Goal: Find specific page/section: Find specific page/section

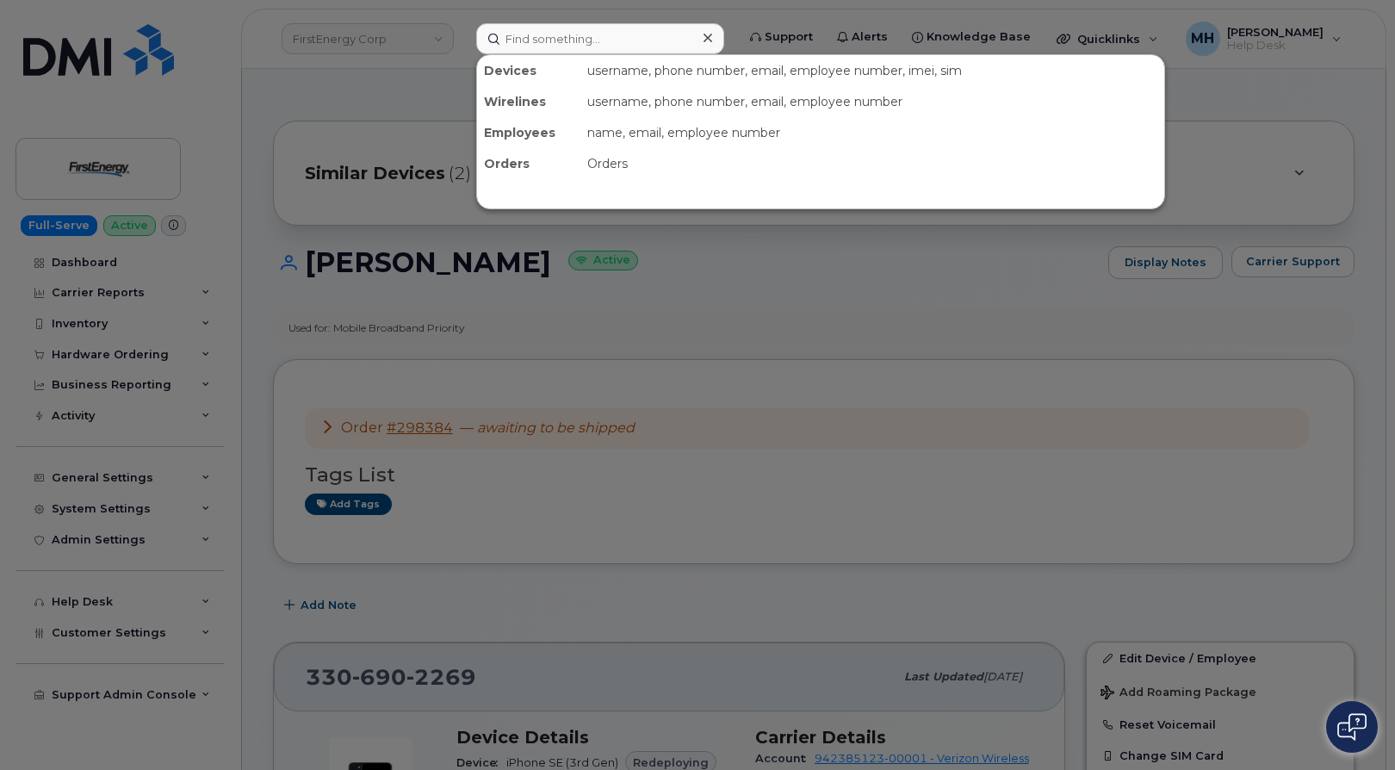
click at [545, 40] on input at bounding box center [600, 38] width 248 height 31
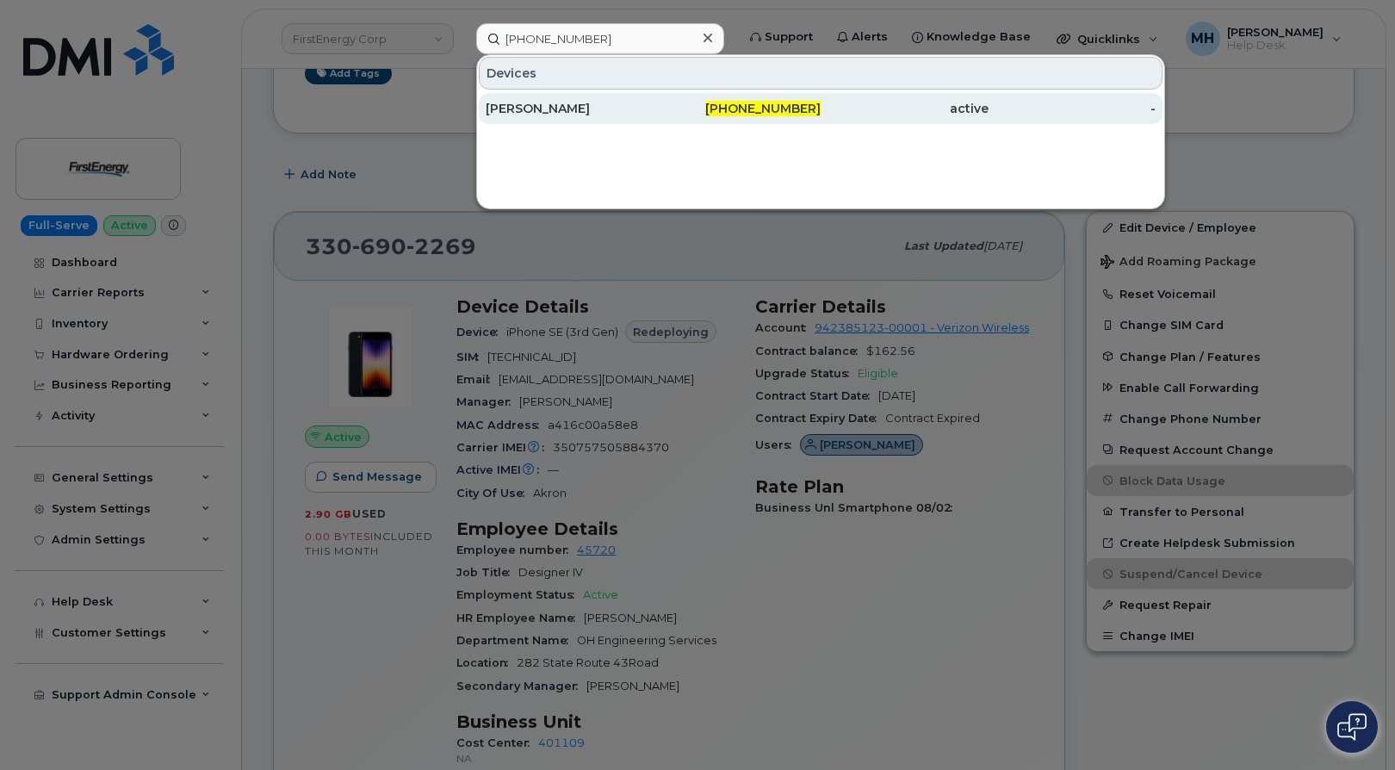
type input "[PHONE_NUMBER]"
click at [571, 96] on div "[PERSON_NAME]" at bounding box center [570, 108] width 168 height 31
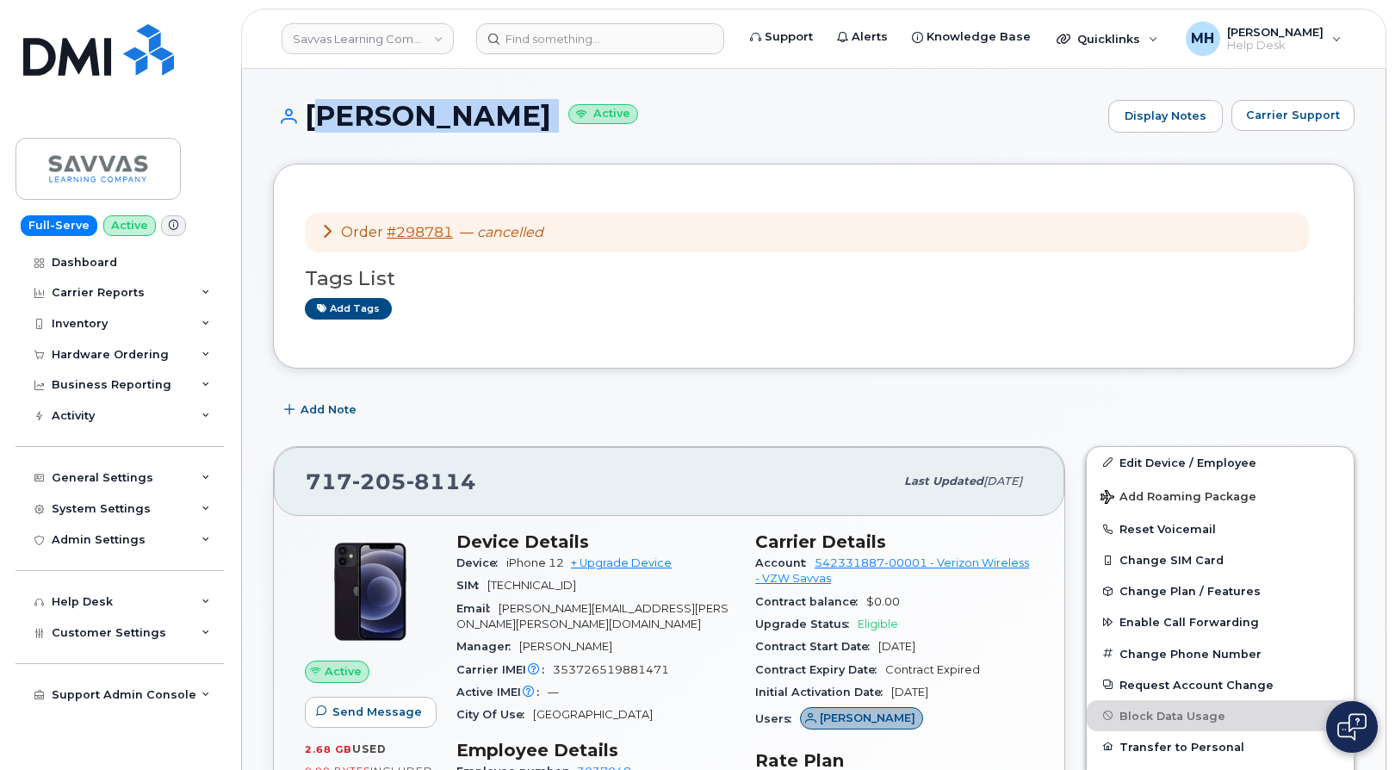
drag, startPoint x: 576, startPoint y: 114, endPoint x: 313, endPoint y: 115, distance: 262.6
click at [313, 115] on h1 "MELISSA BLASICK Active" at bounding box center [686, 116] width 827 height 30
copy h1 "[PERSON_NAME]"
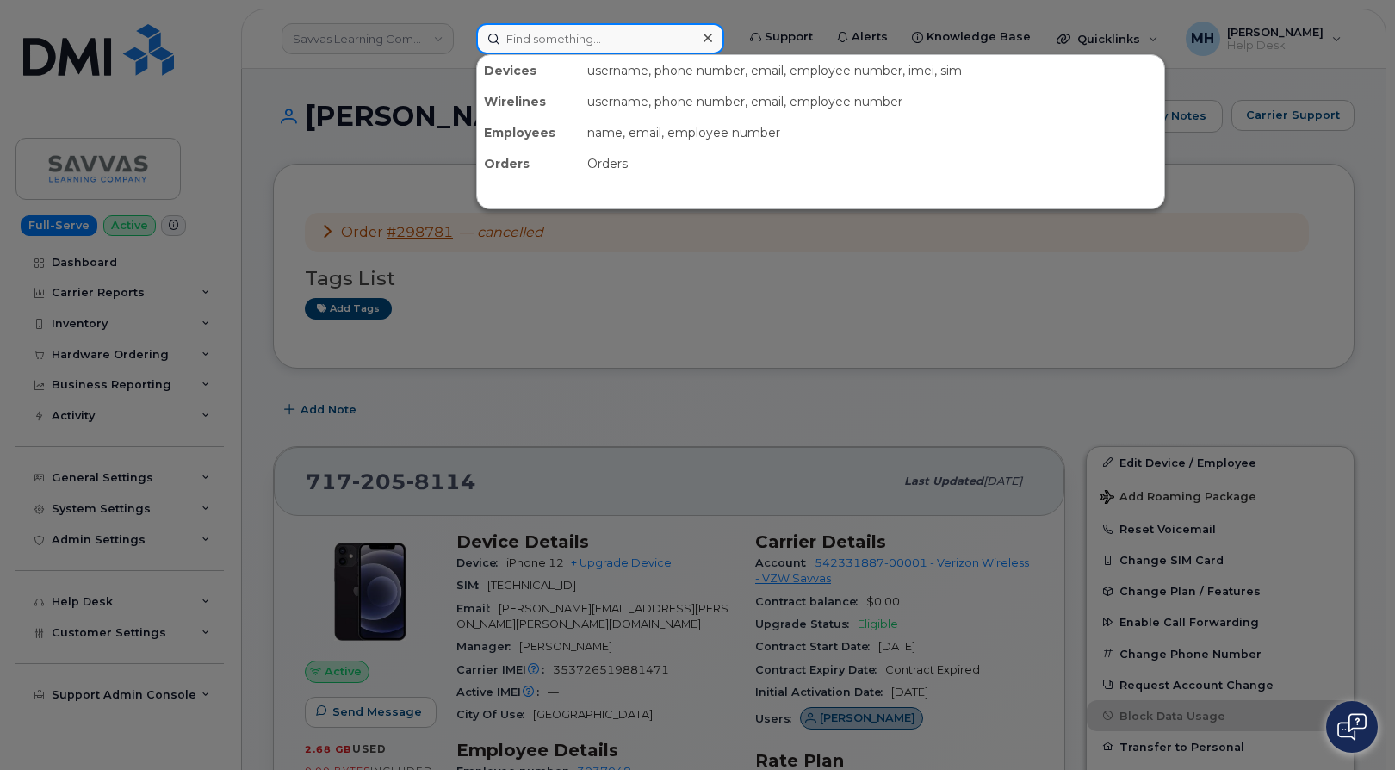
click at [629, 28] on input at bounding box center [600, 38] width 248 height 31
paste input "Ceren Olgunman"
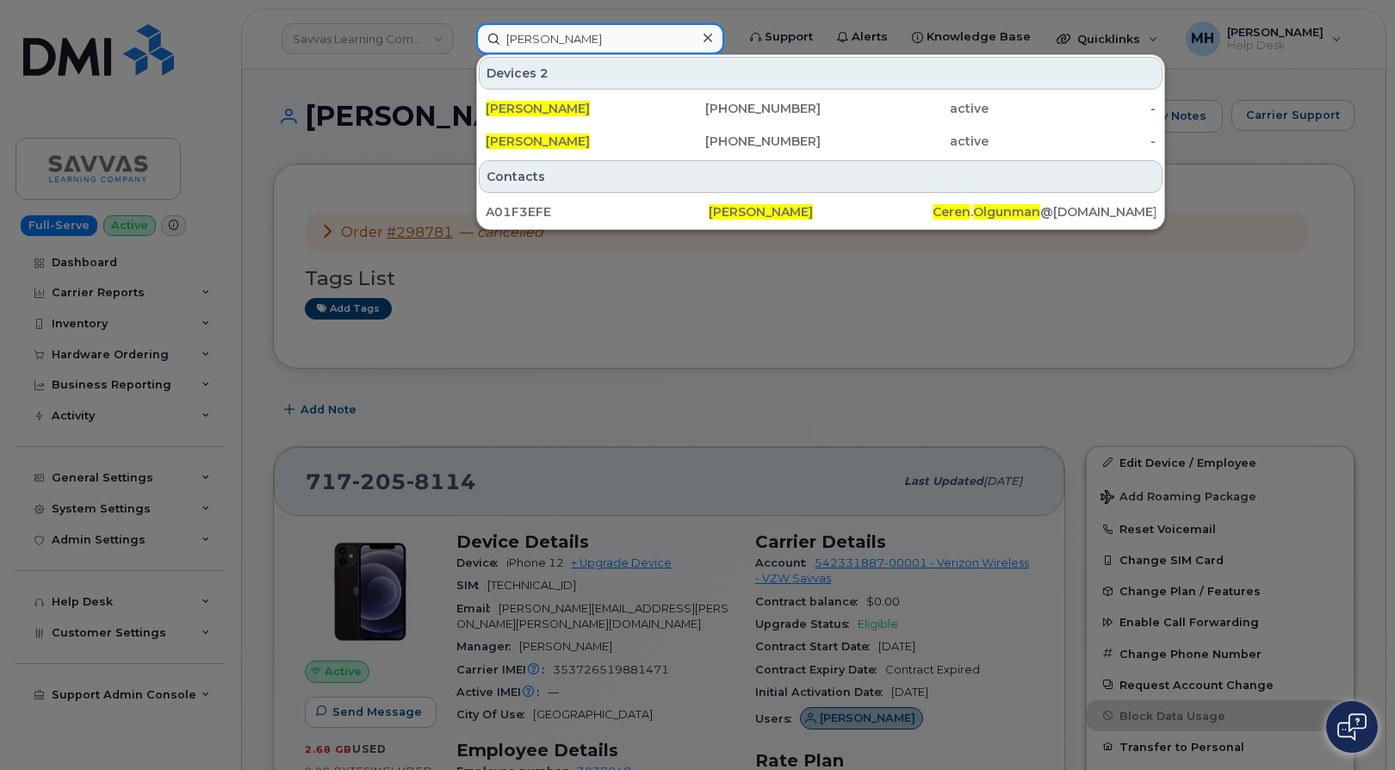
drag, startPoint x: 659, startPoint y: 37, endPoint x: 458, endPoint y: 44, distance: 200.7
click at [462, 37] on div "Ceren Olgunman Devices 2 Ceren Olgunman 617-470-8764 active - Ceren Olgunman 61…" at bounding box center [600, 38] width 276 height 31
paste input "617-470-8764"
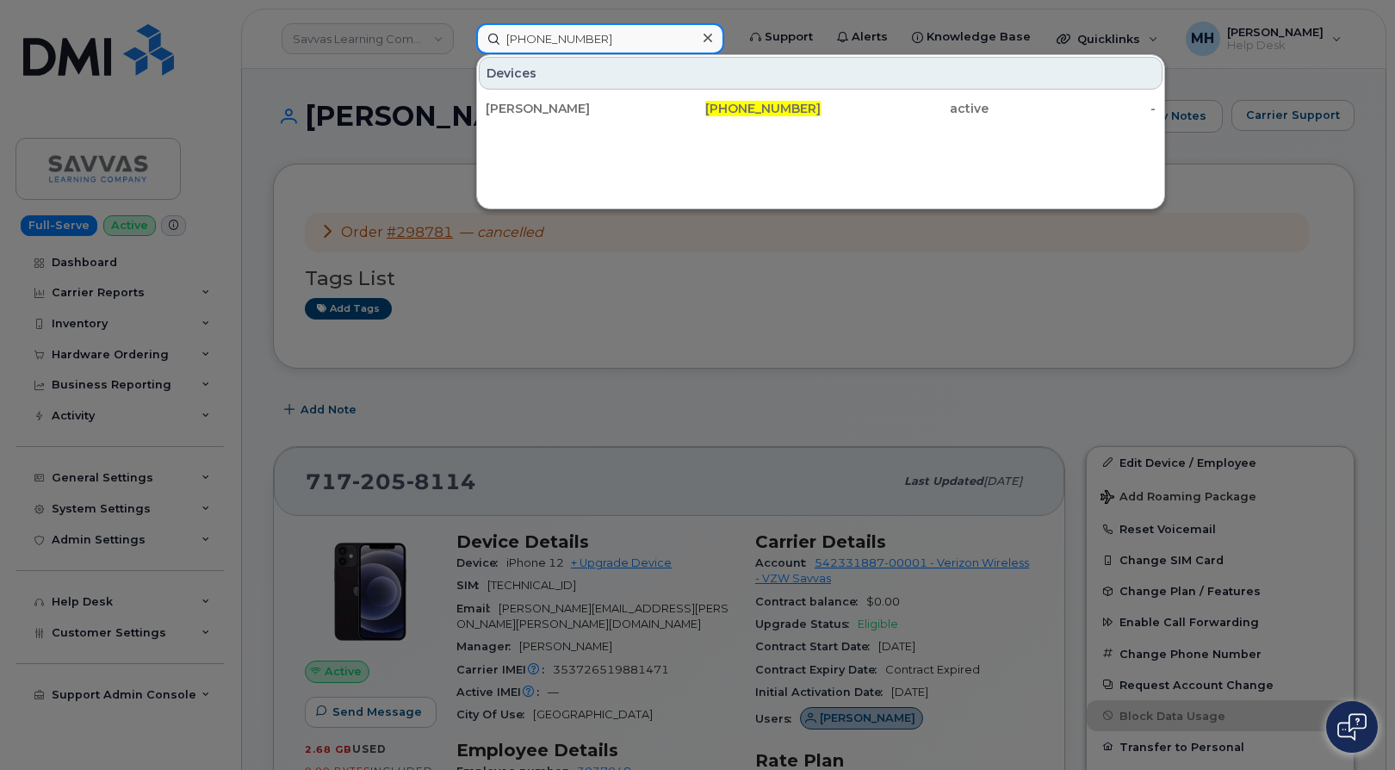
type input "617-470-8764"
click at [654, 96] on div "Ceren Olgunman" at bounding box center [738, 108] width 168 height 31
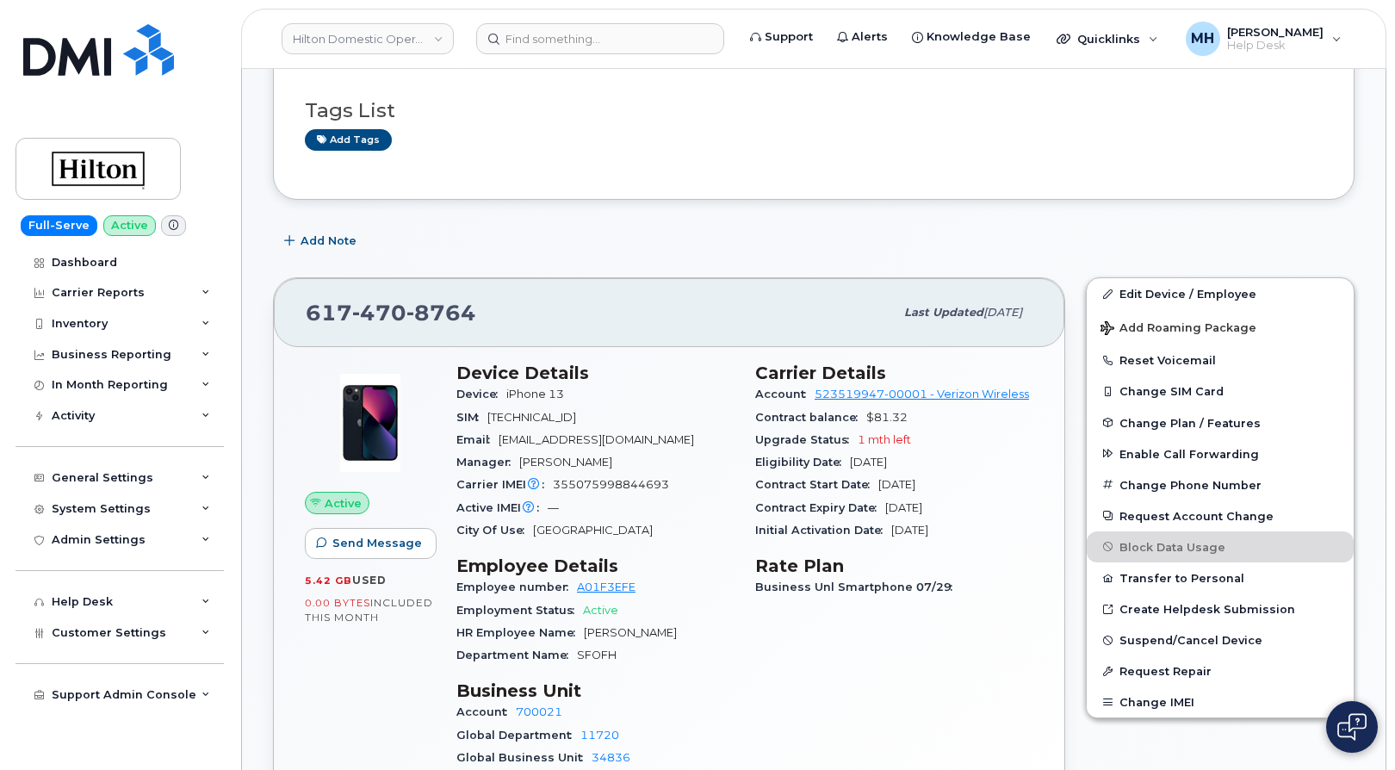
scroll to position [258, 0]
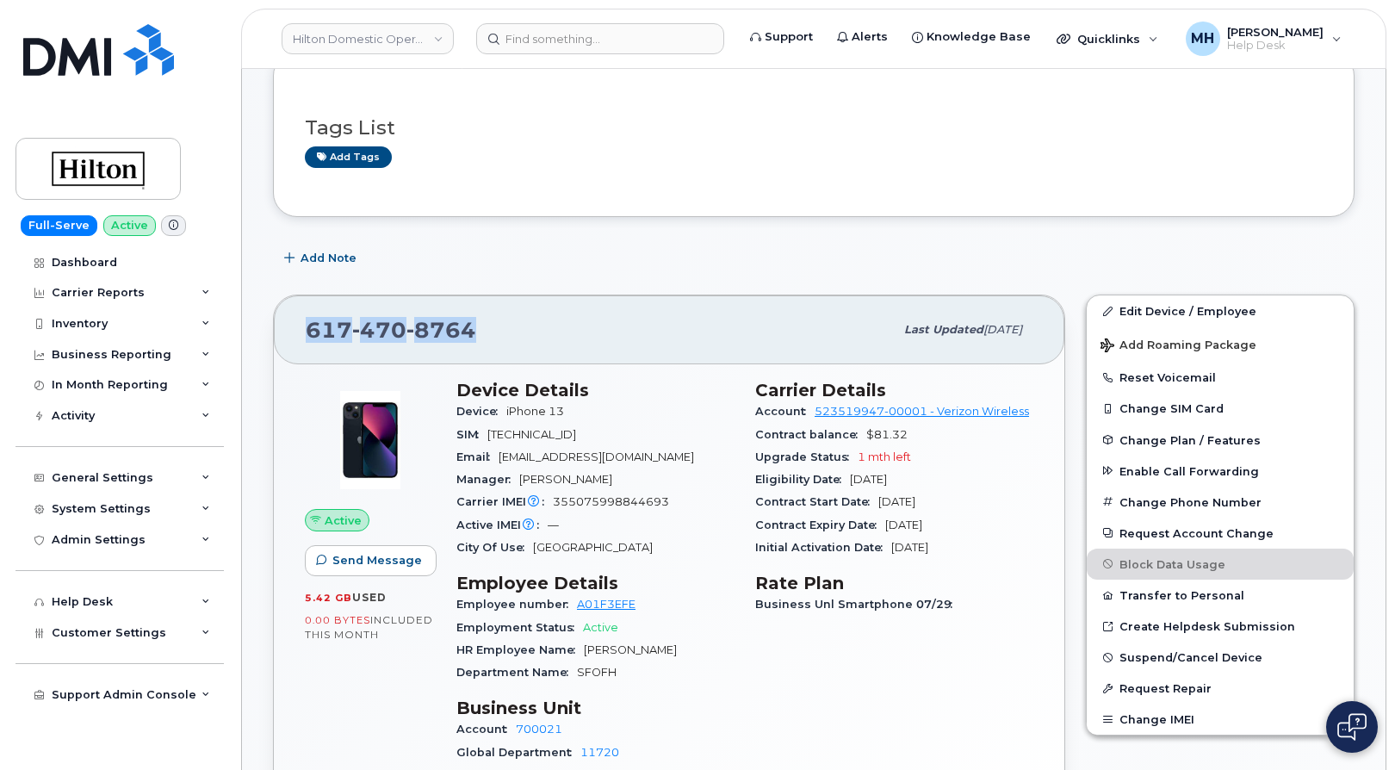
drag, startPoint x: 488, startPoint y: 323, endPoint x: 294, endPoint y: 323, distance: 194.6
click at [294, 323] on div "617 470 8764 Last updated Aug 14, 2025" at bounding box center [669, 329] width 790 height 69
copy span "617 470 8764"
click at [512, 343] on div "617 470 8764" at bounding box center [600, 330] width 588 height 36
drag, startPoint x: 576, startPoint y: 501, endPoint x: 598, endPoint y: 500, distance: 21.5
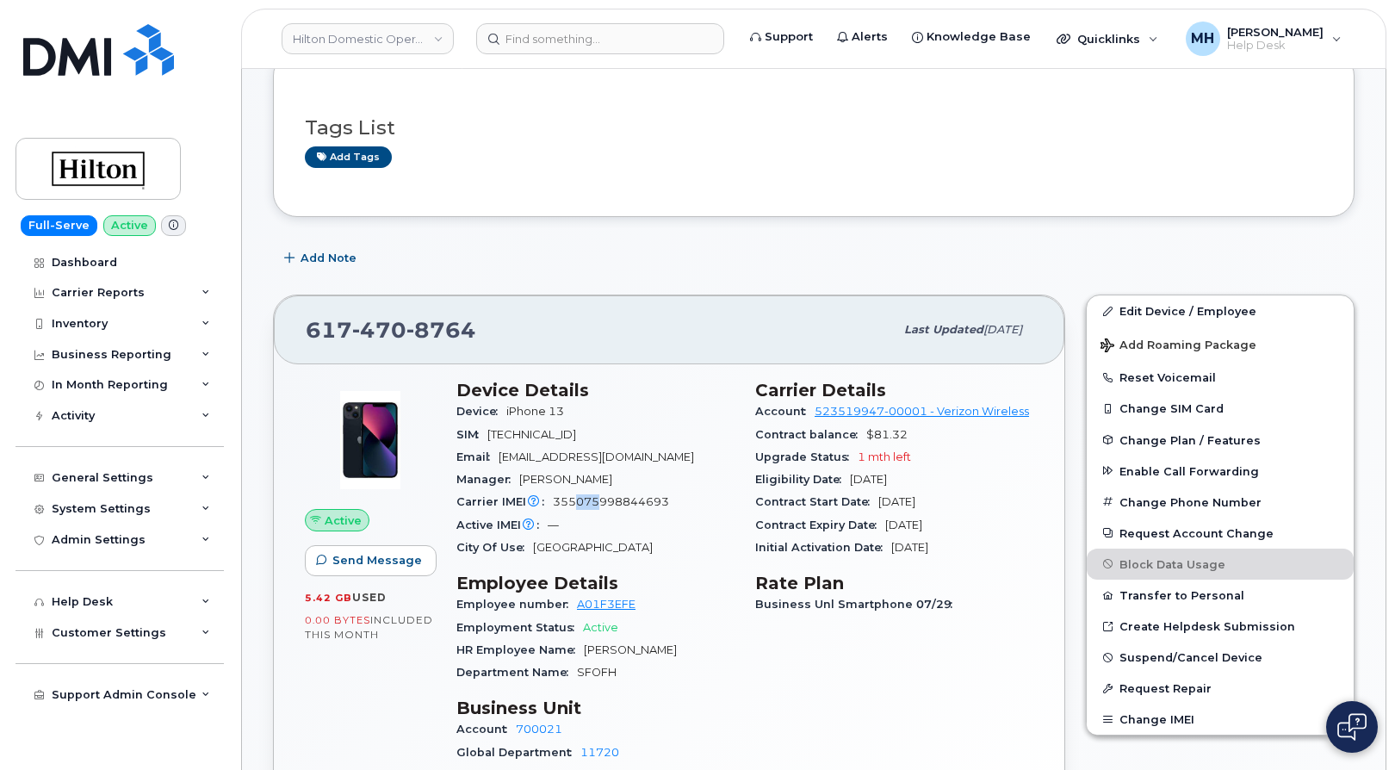
click at [598, 500] on span "355075998844693" at bounding box center [611, 501] width 116 height 13
drag, startPoint x: 621, startPoint y: 502, endPoint x: 643, endPoint y: 502, distance: 22.4
click at [643, 502] on span "355075998844693" at bounding box center [611, 501] width 116 height 13
click at [633, 539] on div "City Of Use Boston" at bounding box center [595, 547] width 278 height 22
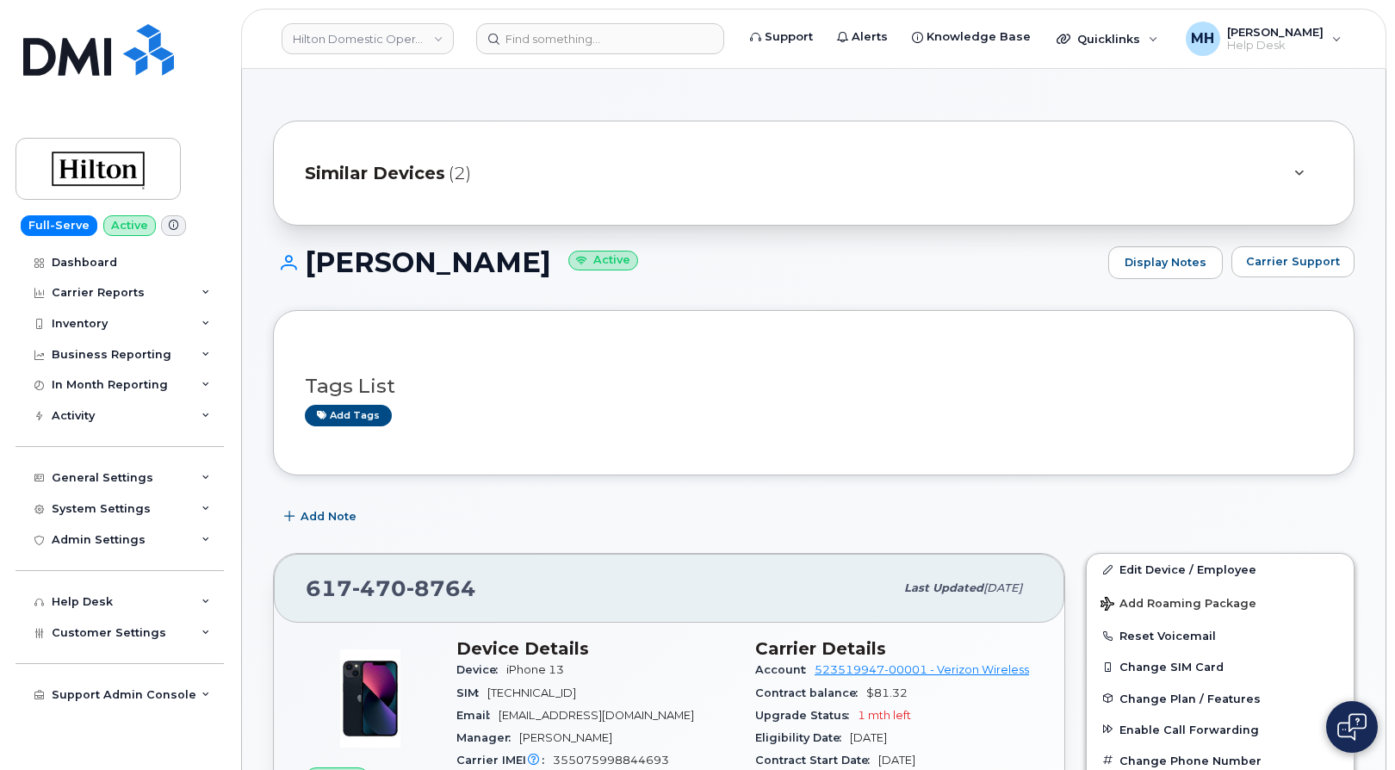
scroll to position [172, 0]
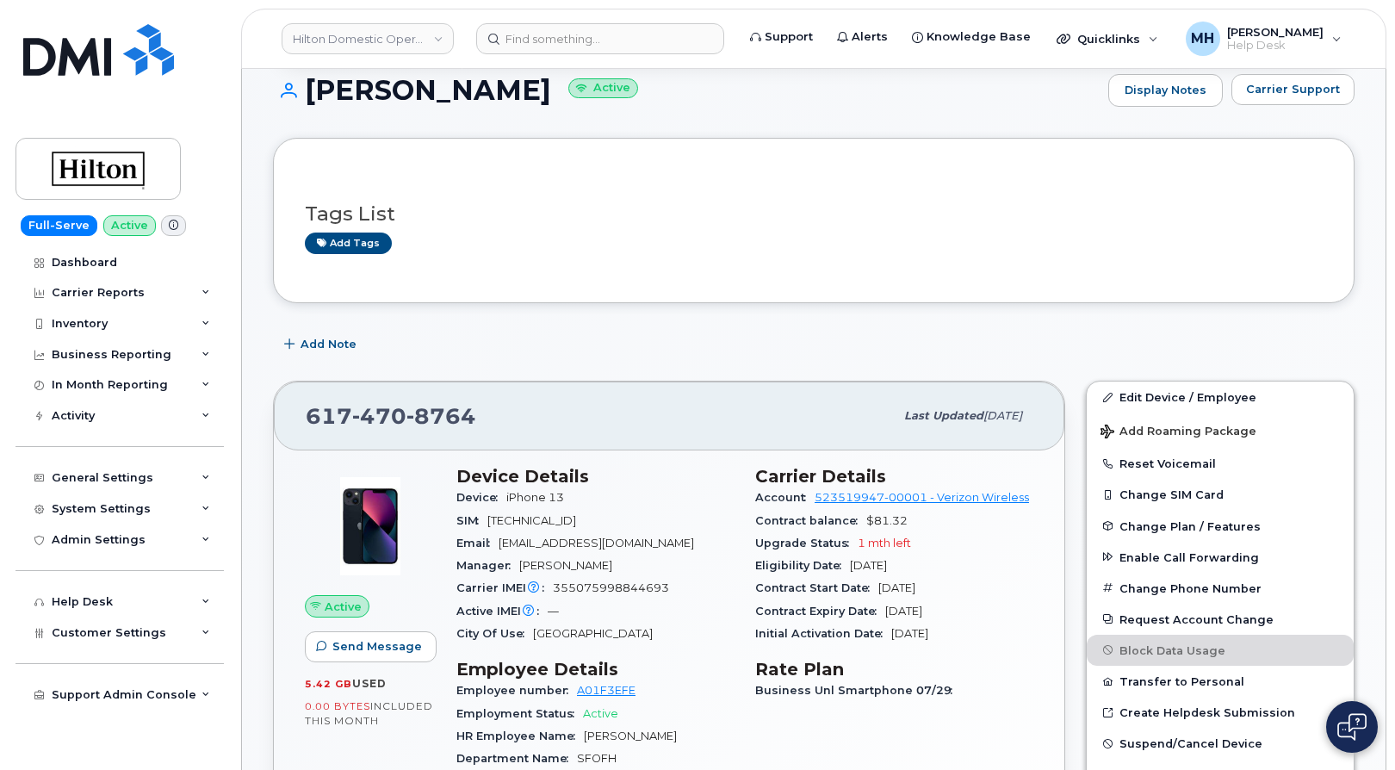
click at [598, 594] on div "Carrier IMEI Carrier IMEI is reported during the last billing cycle or change o…" at bounding box center [595, 588] width 278 height 22
click at [601, 592] on span "355075998844693" at bounding box center [611, 587] width 116 height 13
click at [603, 591] on span "355075998844693" at bounding box center [611, 587] width 116 height 13
copy span "355075998844693"
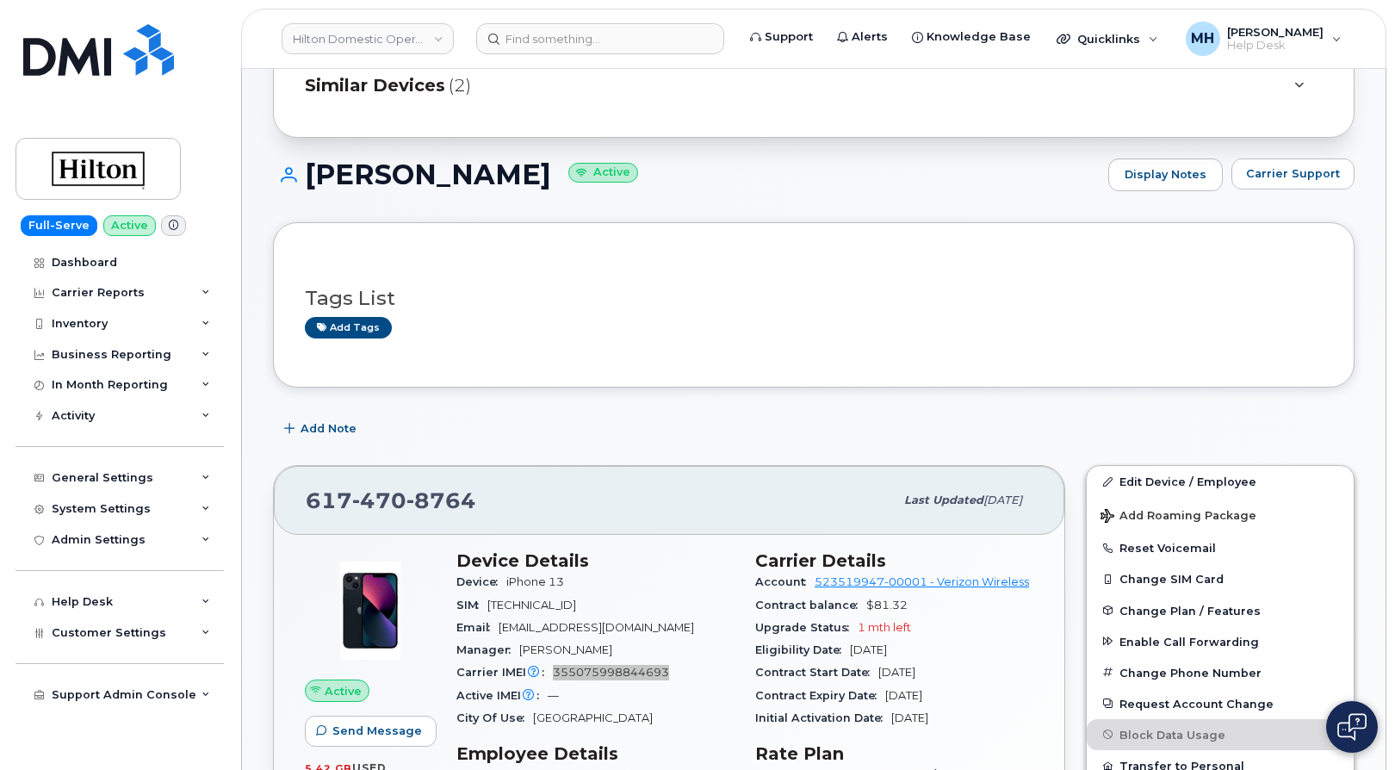
scroll to position [86, 0]
